Goal: Task Accomplishment & Management: Manage account settings

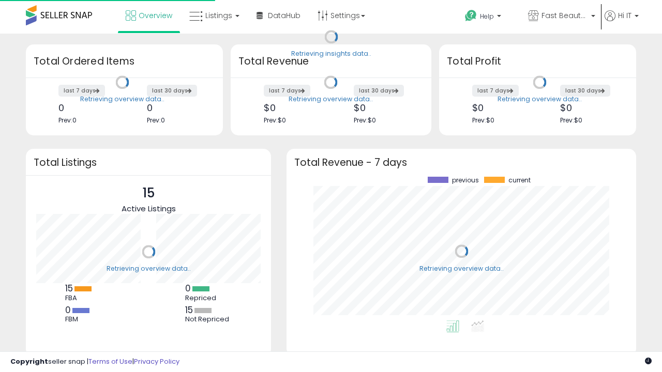
scroll to position [144, 329]
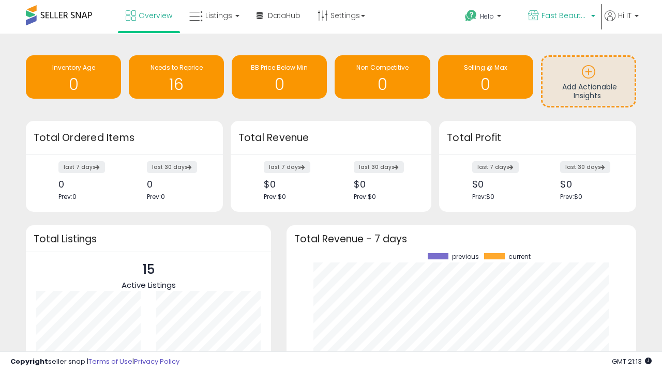
click at [560, 17] on span "Fast Beauty ([GEOGRAPHIC_DATA])" at bounding box center [564, 15] width 47 height 10
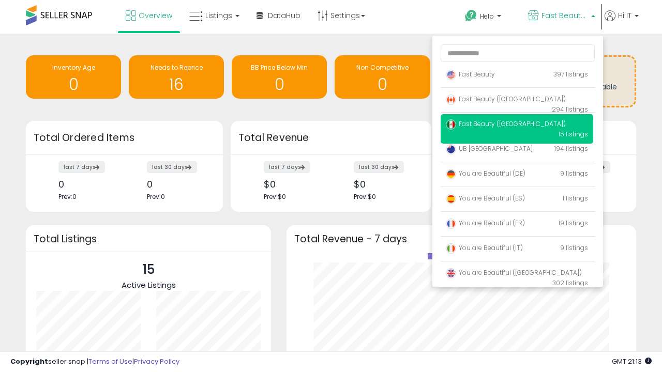
click at [516, 274] on span "You are Beautiful ([GEOGRAPHIC_DATA])" at bounding box center [513, 272] width 136 height 9
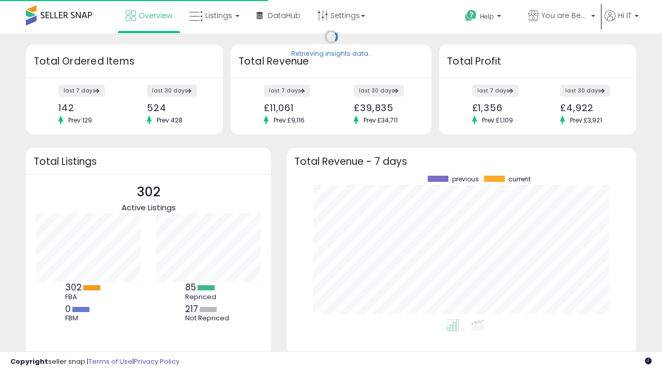
scroll to position [144, 329]
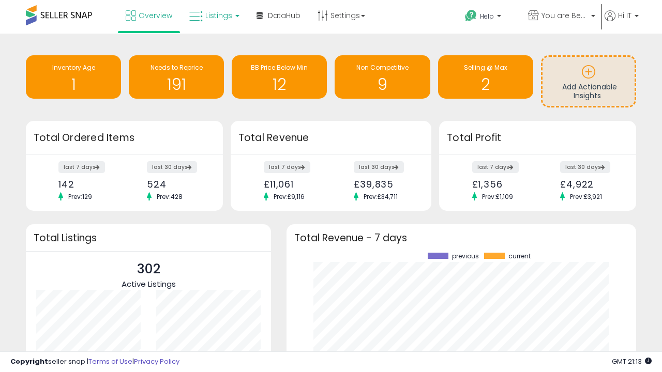
click at [213, 16] on span "Listings" at bounding box center [218, 15] width 27 height 10
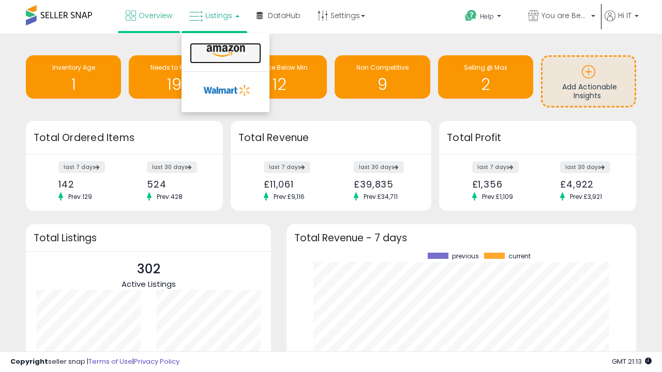
click at [224, 51] on icon at bounding box center [225, 50] width 45 height 13
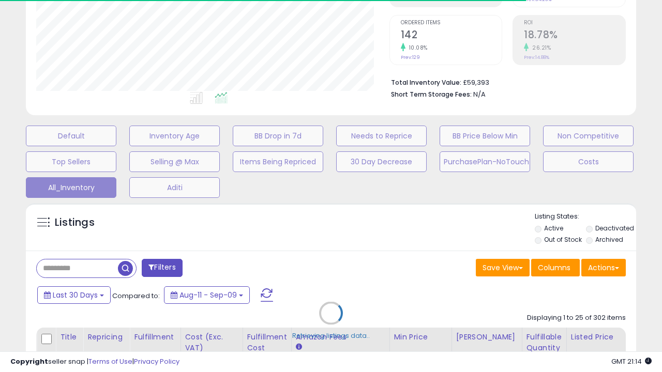
scroll to position [298, 0]
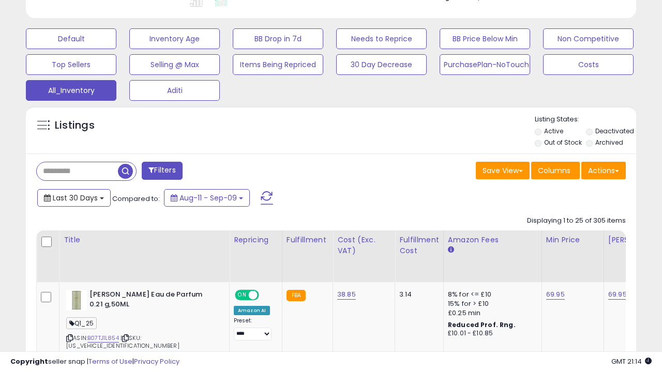
click at [66, 193] on span "Last 30 Days" at bounding box center [75, 198] width 45 height 10
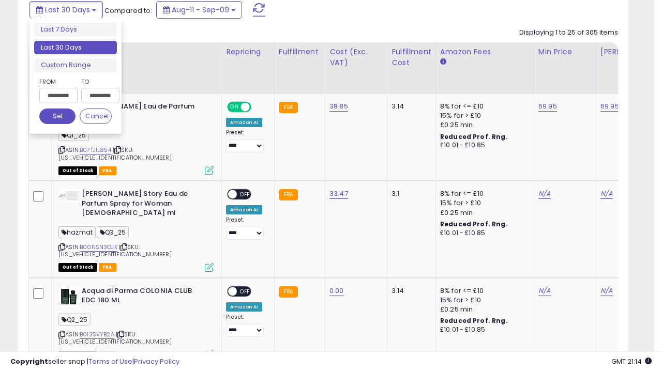
click at [75, 48] on li "Last 30 Days" at bounding box center [75, 48] width 83 height 14
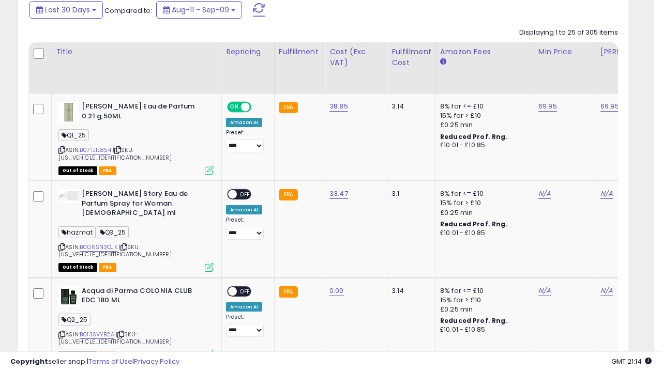
scroll to position [281, 0]
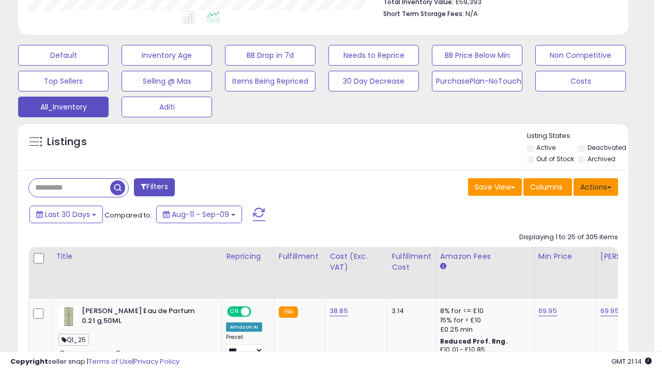
click at [595, 186] on button "Actions" at bounding box center [595, 187] width 44 height 18
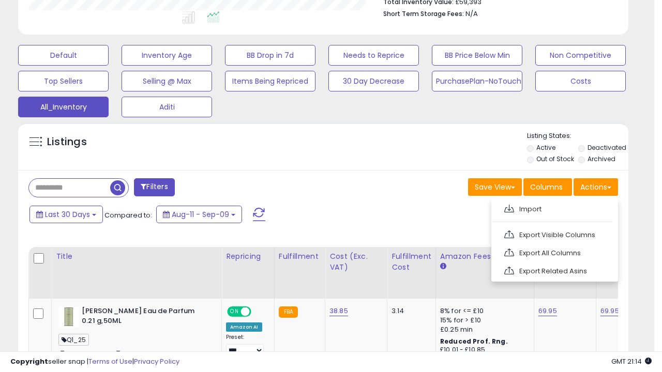
click at [553, 252] on link "Export All Columns" at bounding box center [553, 253] width 113 height 16
